Goal: Task Accomplishment & Management: Use online tool/utility

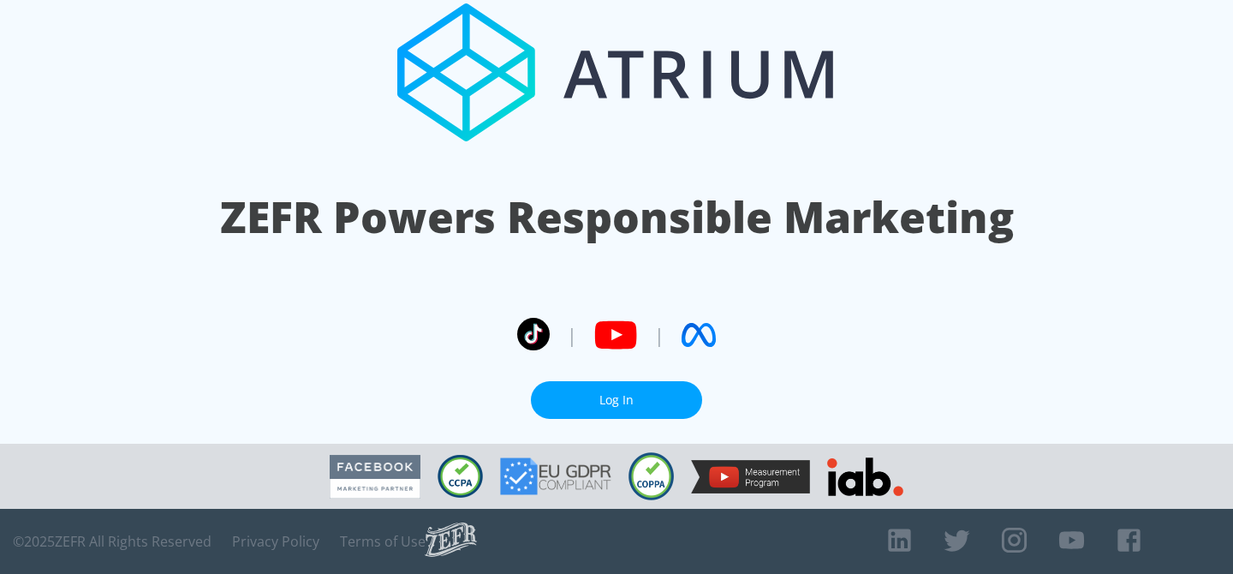
click at [632, 381] on link "Log In" at bounding box center [616, 400] width 171 height 39
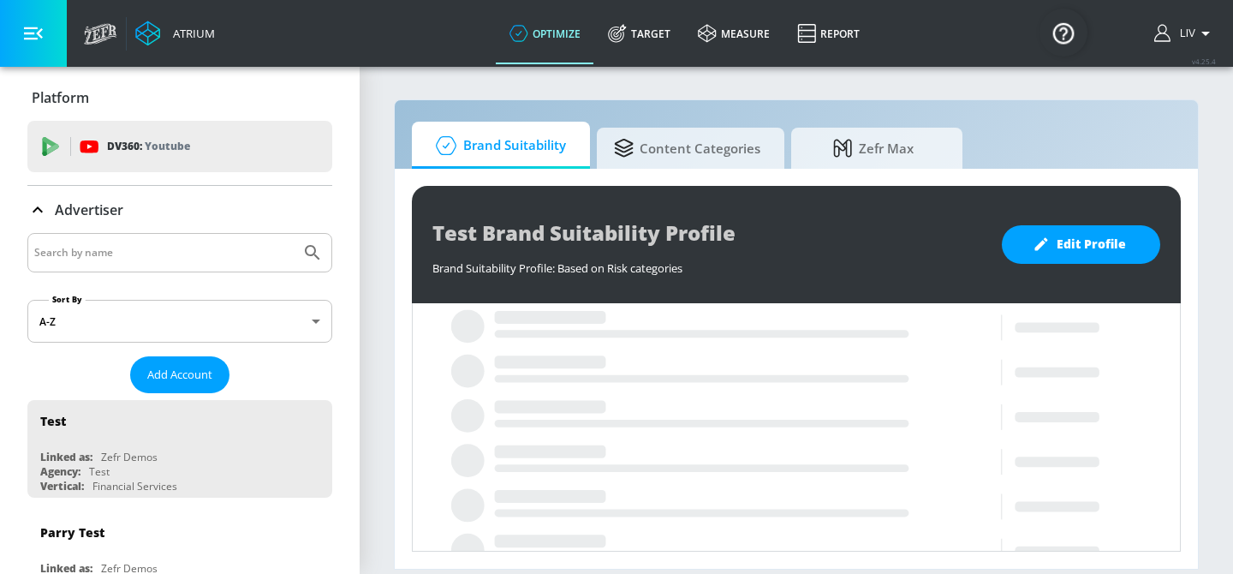
click at [128, 259] on input "Search by name" at bounding box center [163, 252] width 259 height 22
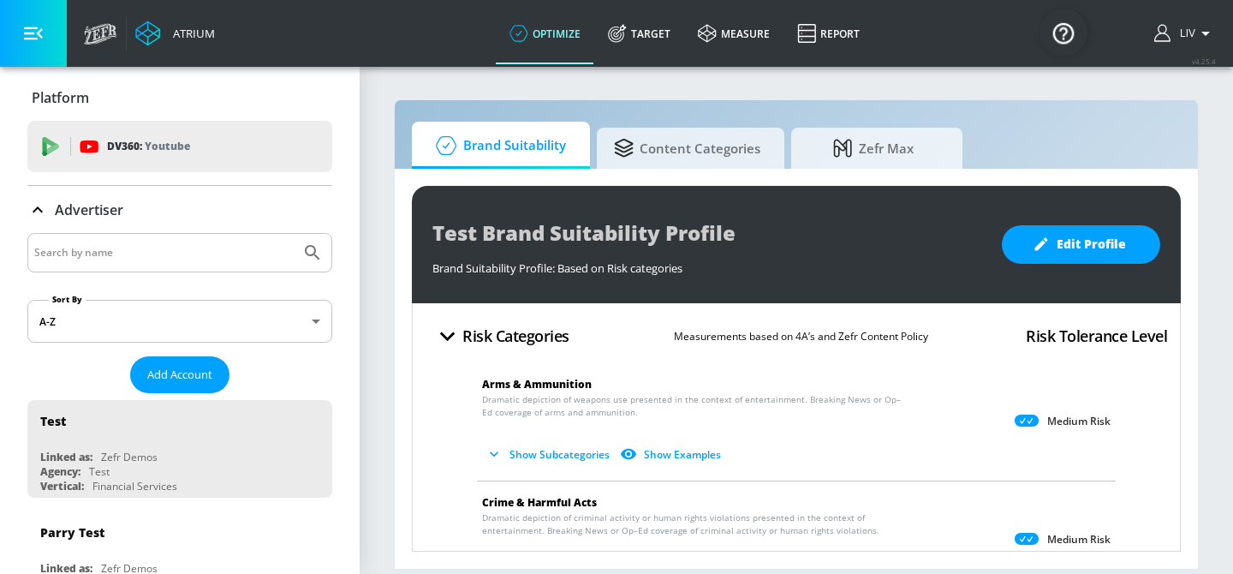
click at [139, 253] on input "Search by name" at bounding box center [163, 252] width 259 height 22
type input "baskin"
click at [294, 234] on button "Submit Search" at bounding box center [313, 253] width 38 height 38
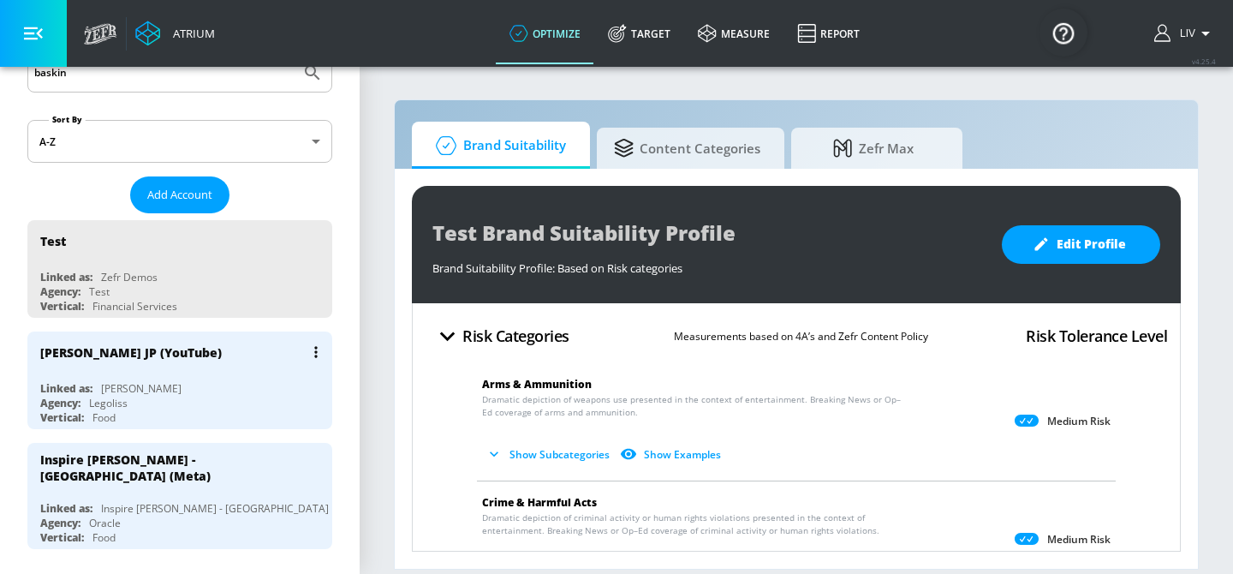
scroll to position [186, 0]
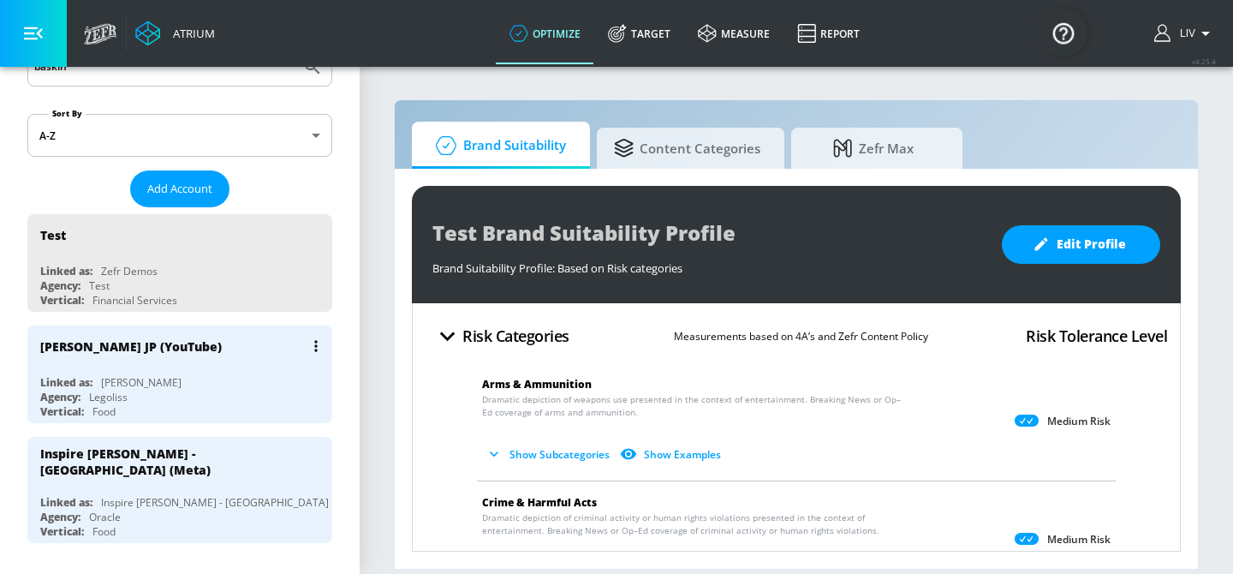
click at [158, 341] on div "[PERSON_NAME] JP (YouTube)" at bounding box center [131, 346] width 182 height 16
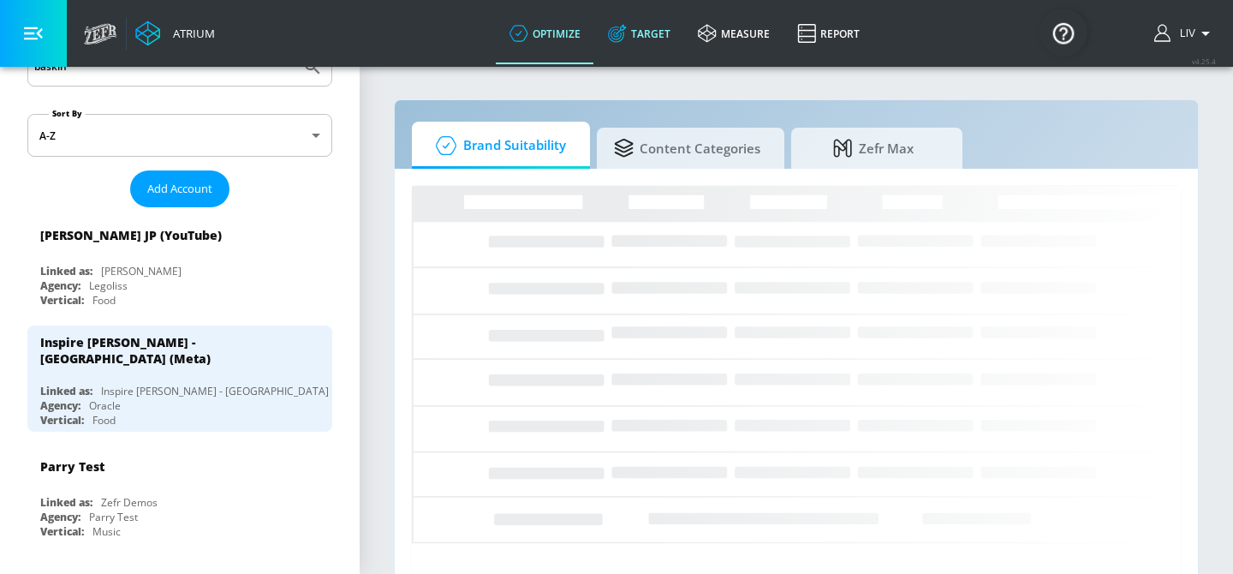
click at [658, 29] on link "Target" at bounding box center [639, 34] width 90 height 62
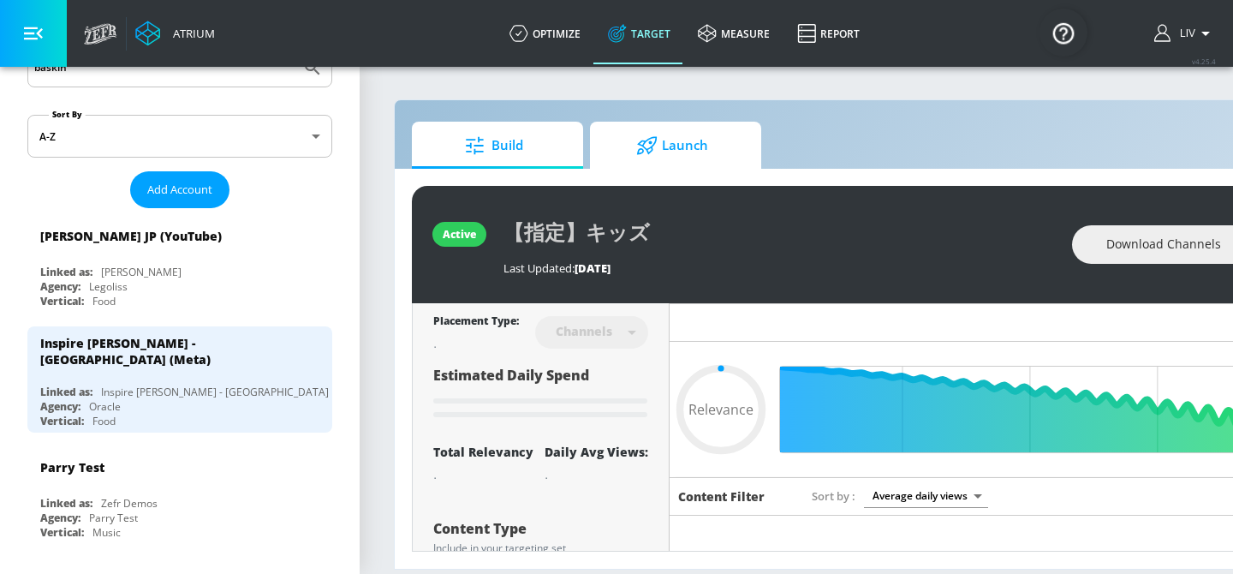
type input "0.05"
click at [657, 133] on span "Launch" at bounding box center [672, 145] width 130 height 41
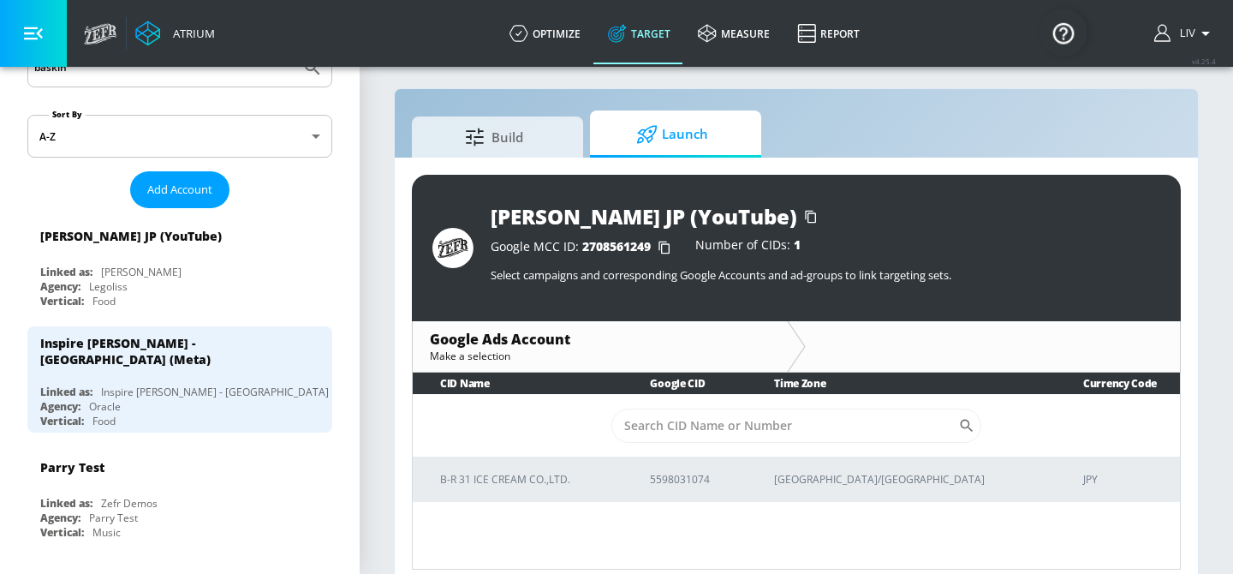
scroll to position [25, 0]
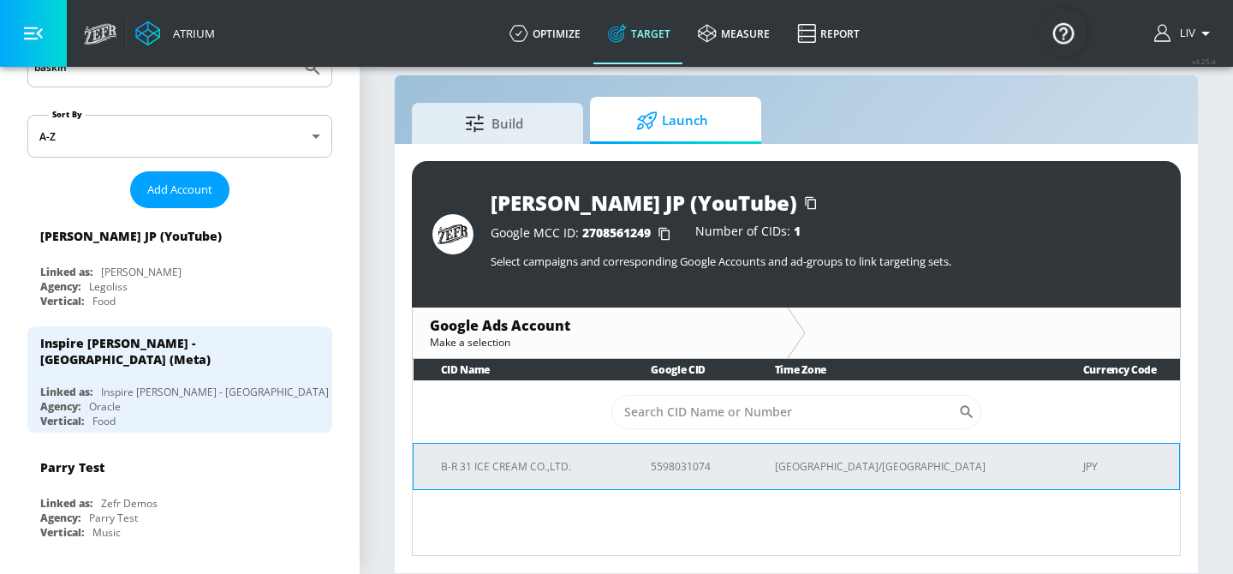
click at [579, 466] on p "B-R 31 ICE CREAM CO.,LTD." at bounding box center [525, 466] width 169 height 18
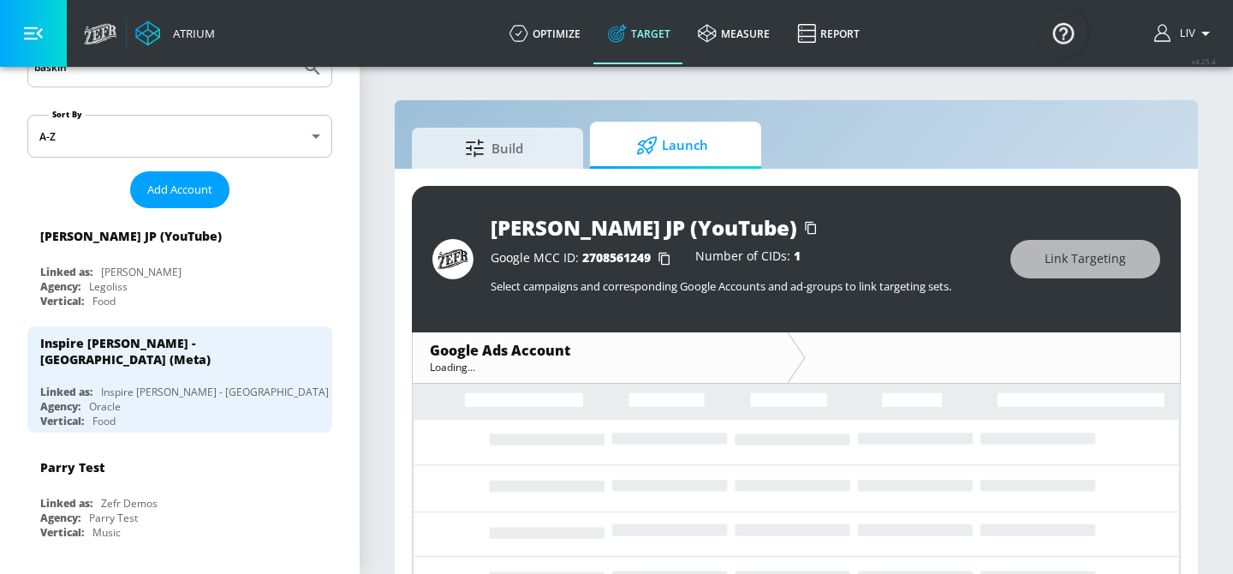
scroll to position [25, 0]
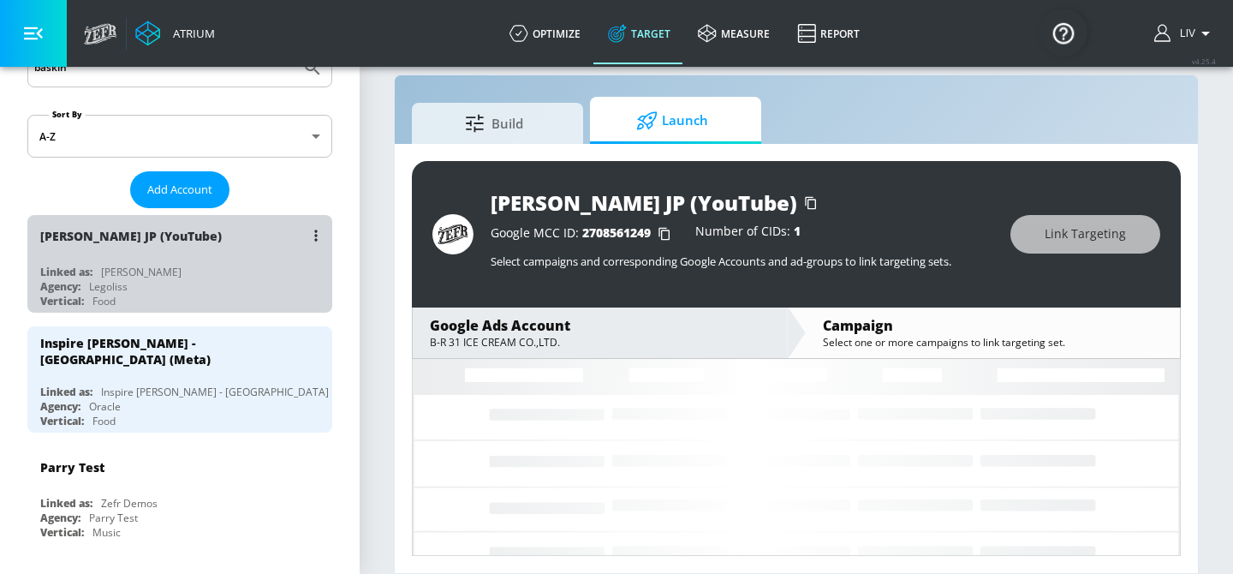
click at [223, 239] on div "[PERSON_NAME] JP (YouTube)" at bounding box center [184, 235] width 288 height 41
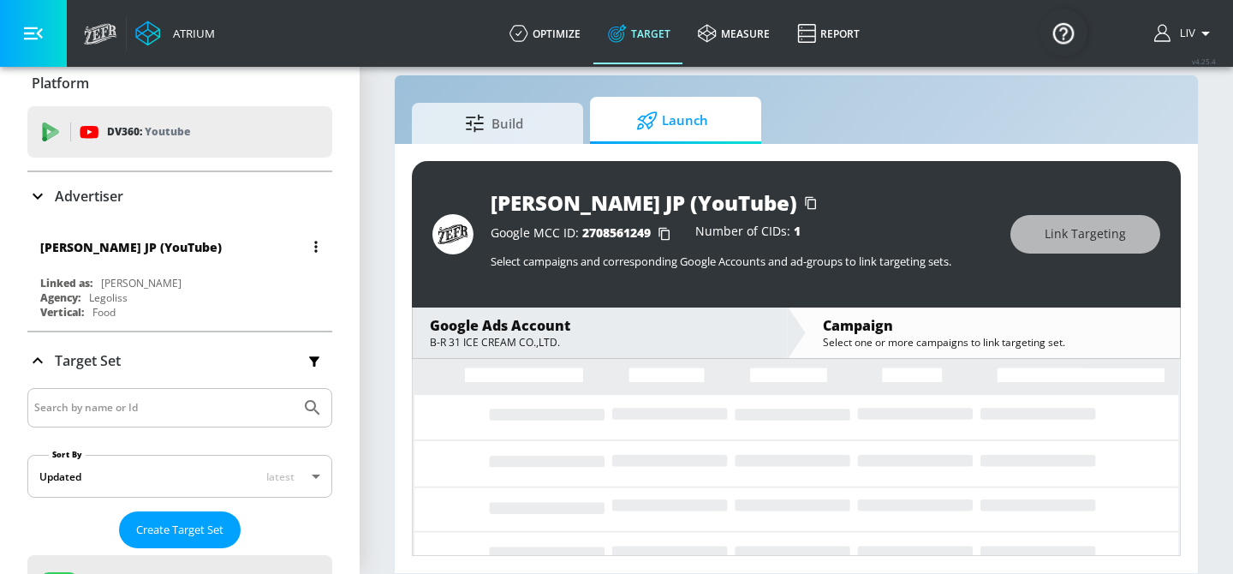
scroll to position [0, 0]
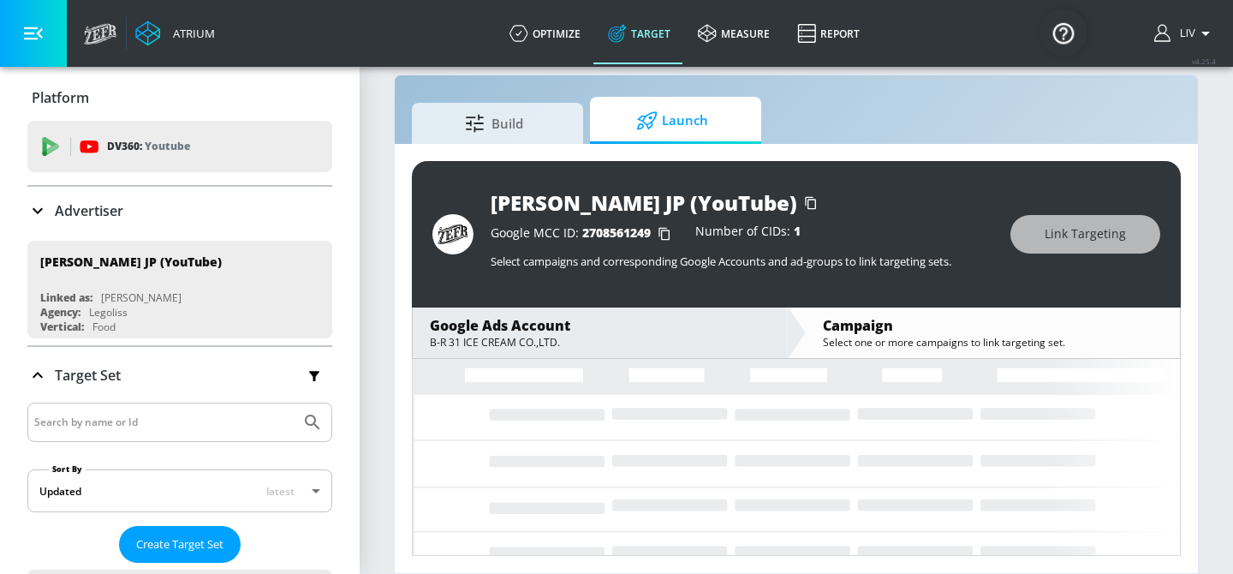
click at [714, 324] on div "Google Ads Account" at bounding box center [600, 325] width 340 height 19
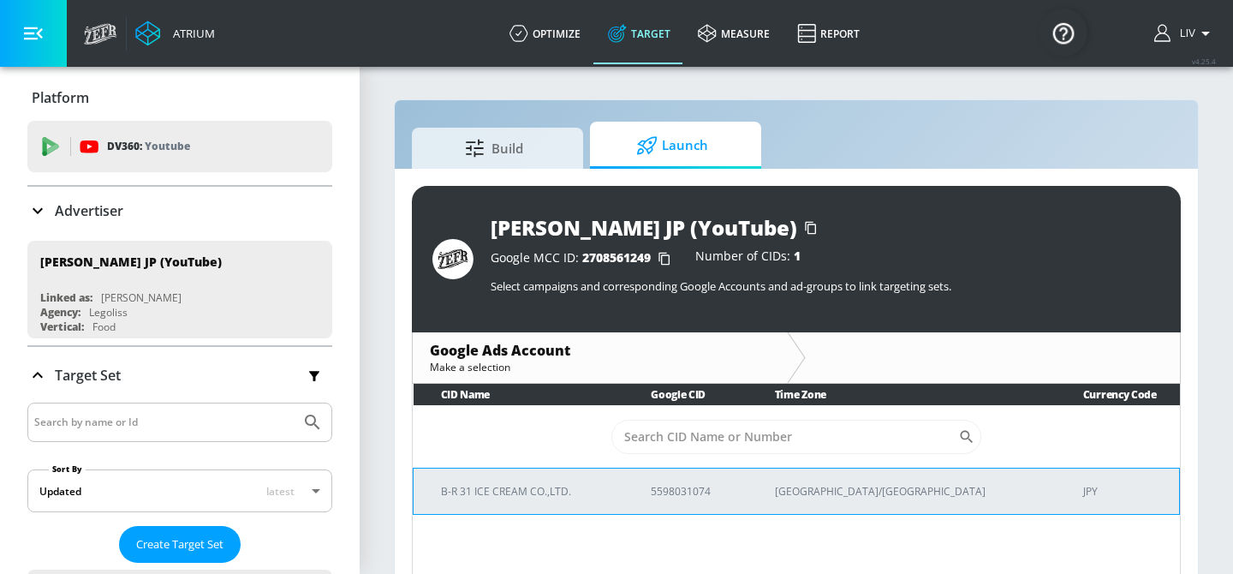
click at [706, 508] on td "5598031074" at bounding box center [685, 491] width 124 height 46
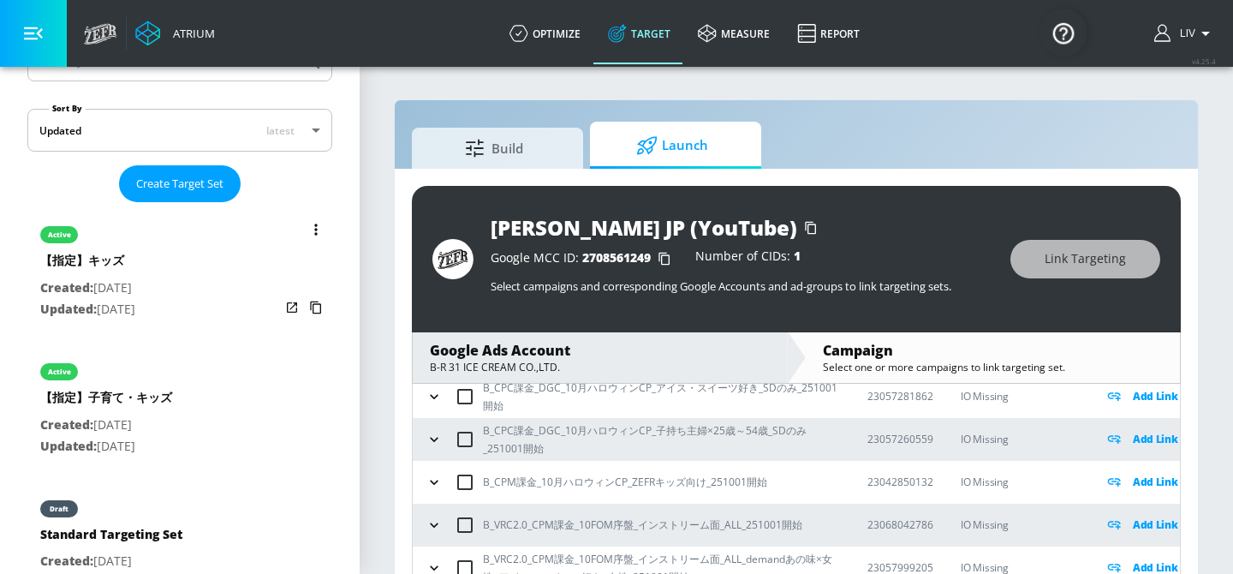
scroll to position [360, 0]
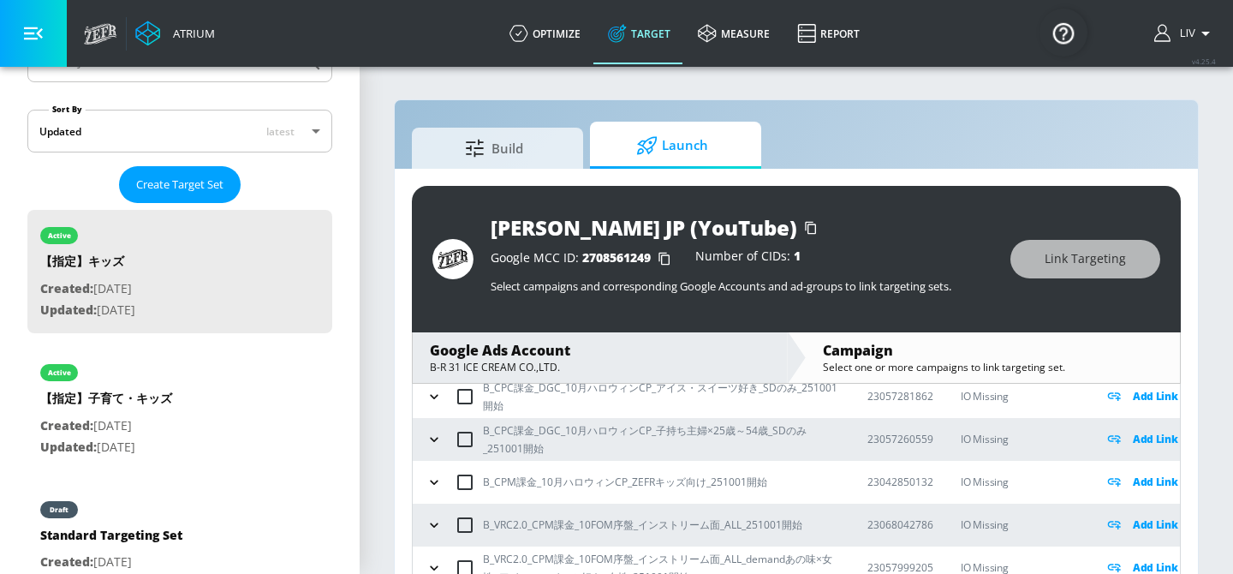
click at [300, 134] on body "Atrium optimize Target measure Report optimize Target measure Report v 4.25.4 L…" at bounding box center [616, 299] width 1233 height 599
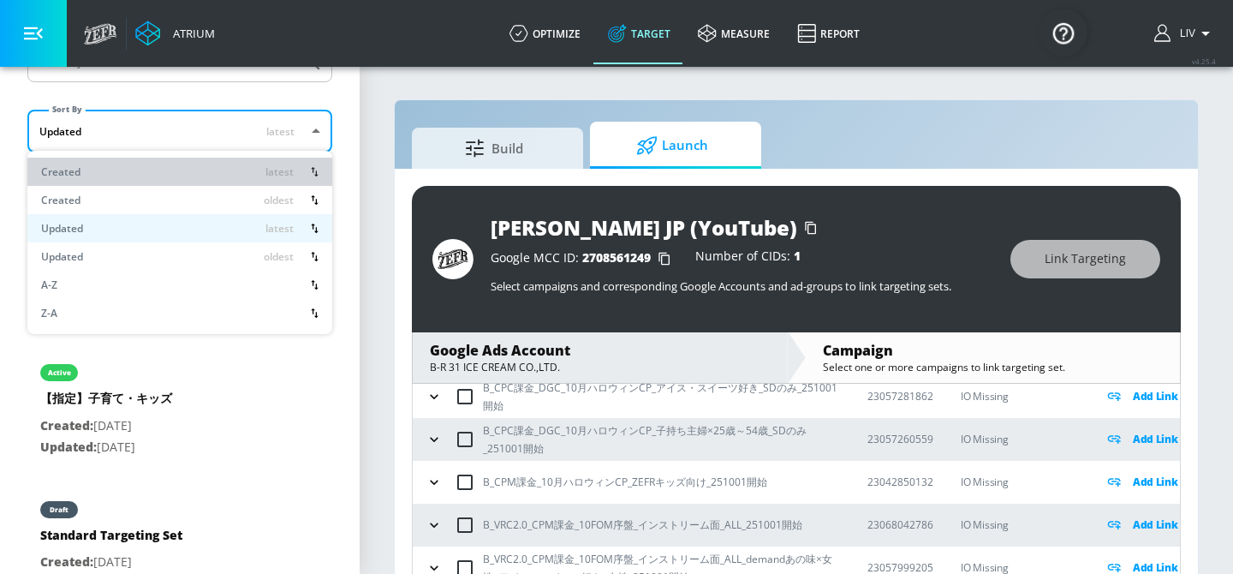
click at [265, 170] on div "Created latest" at bounding box center [179, 172] width 277 height 18
type input "created-latest"
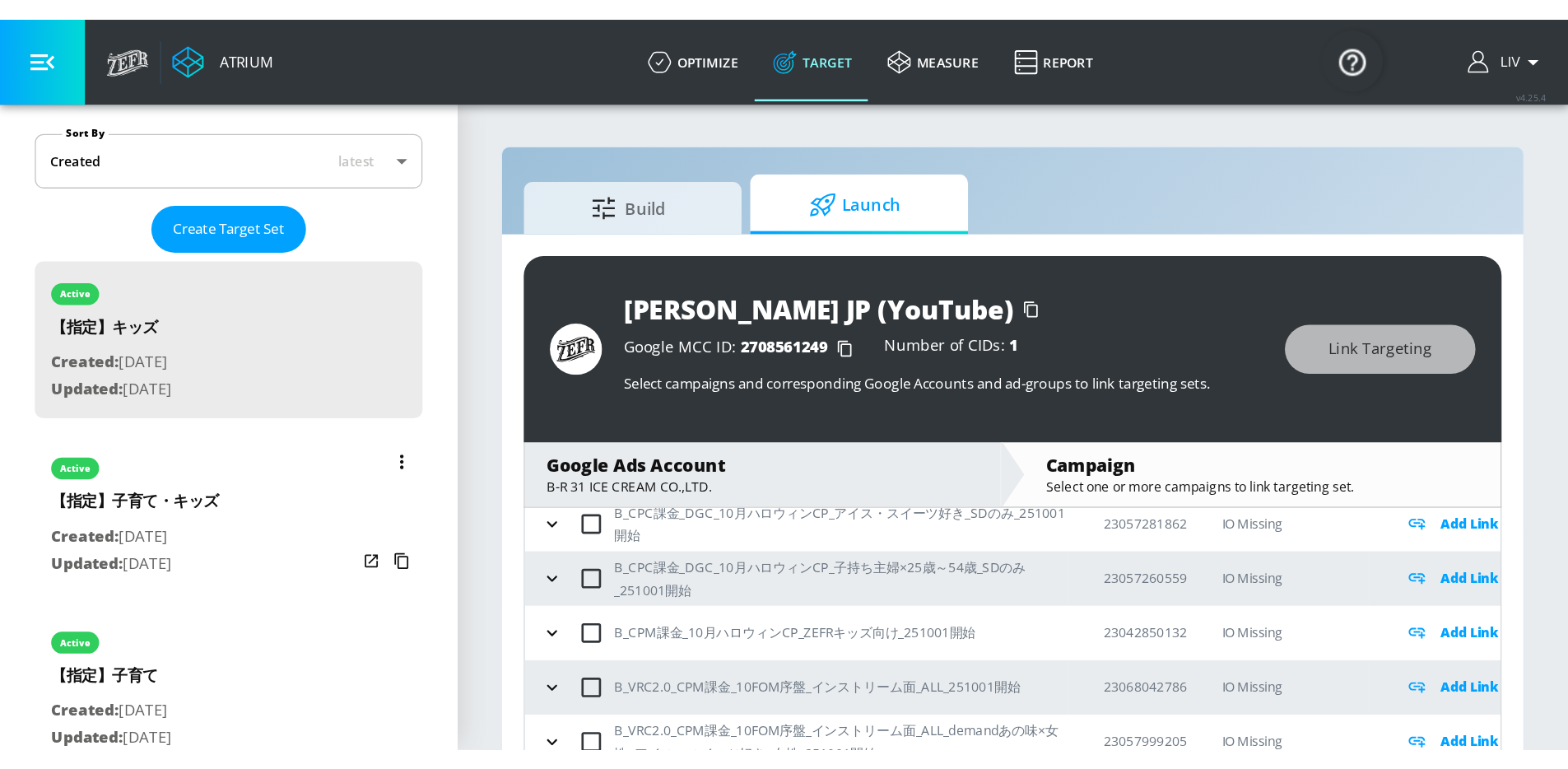
scroll to position [269, 0]
